Goal: Entertainment & Leisure: Consume media (video, audio)

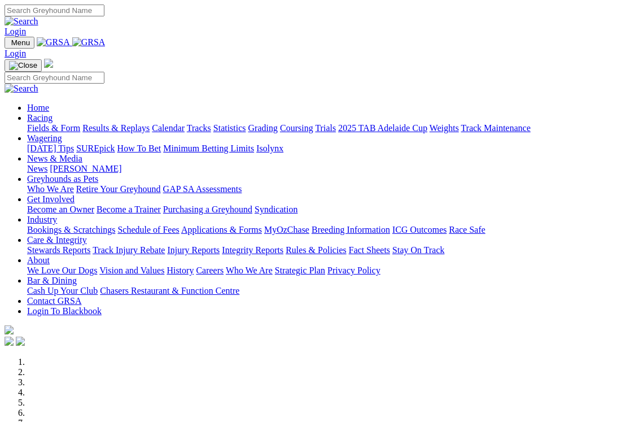
click at [53, 113] on link "Racing" at bounding box center [39, 118] width 25 height 10
click at [142, 123] on link "Results & Replays" at bounding box center [115, 128] width 67 height 10
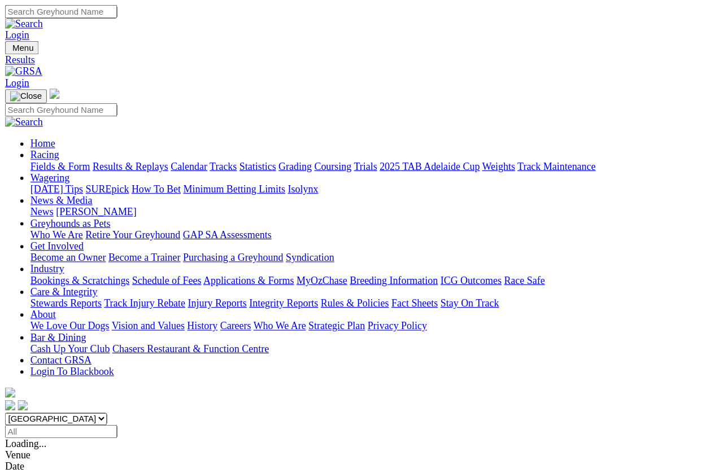
scroll to position [7, 0]
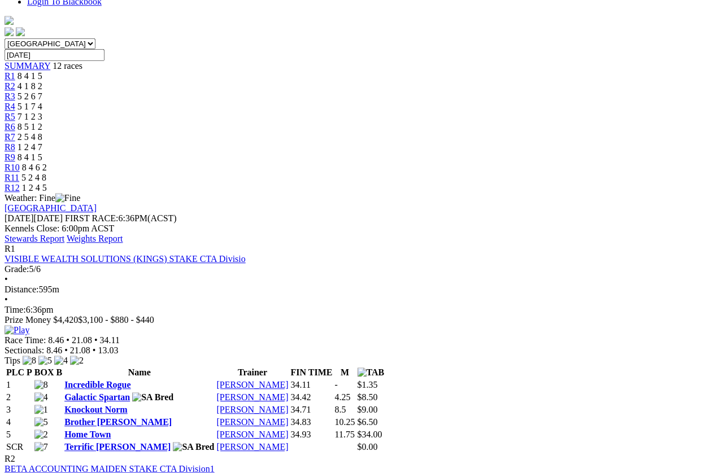
scroll to position [340, 0]
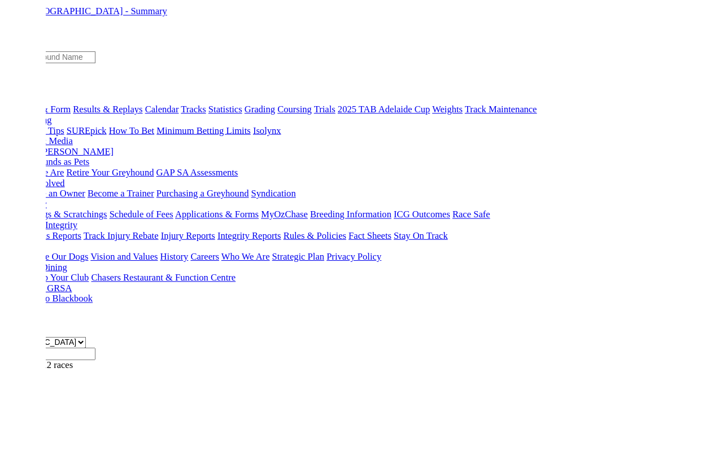
scroll to position [370, 0]
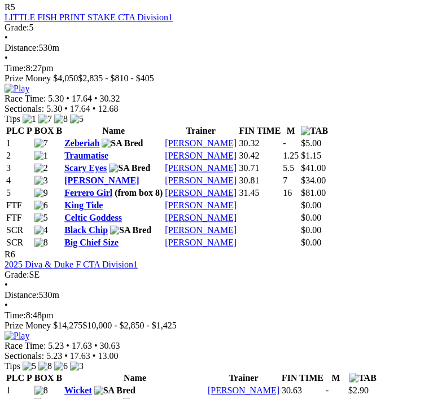
scroll to position [1475, 0]
